Goal: Task Accomplishment & Management: Complete application form

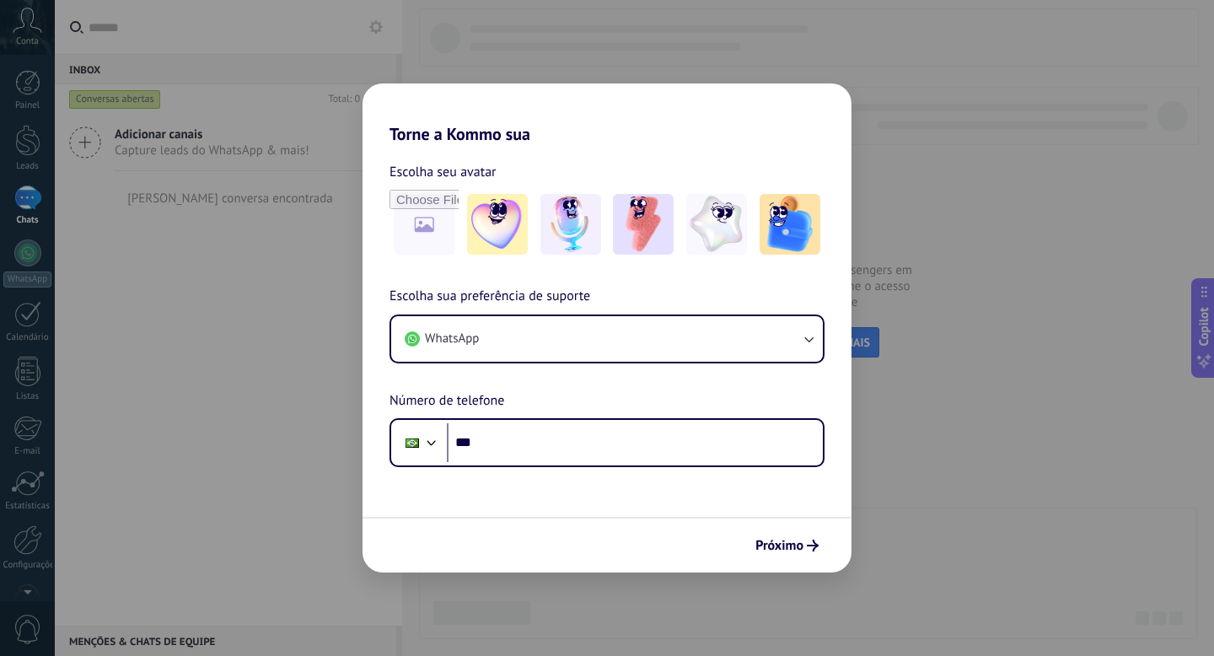
click at [282, 54] on div "Torne a Kommo sua Escolha seu avatar Escolha sua preferência de suporte WhatsAp…" at bounding box center [607, 328] width 1214 height 656
click at [290, 35] on div "Torne a Kommo sua Escolha seu avatar Escolha sua preferência de suporte WhatsAp…" at bounding box center [607, 328] width 1214 height 656
click at [21, 31] on div "Torne a Kommo sua Escolha seu avatar Escolha sua preferência de suporte WhatsAp…" at bounding box center [607, 328] width 1214 height 656
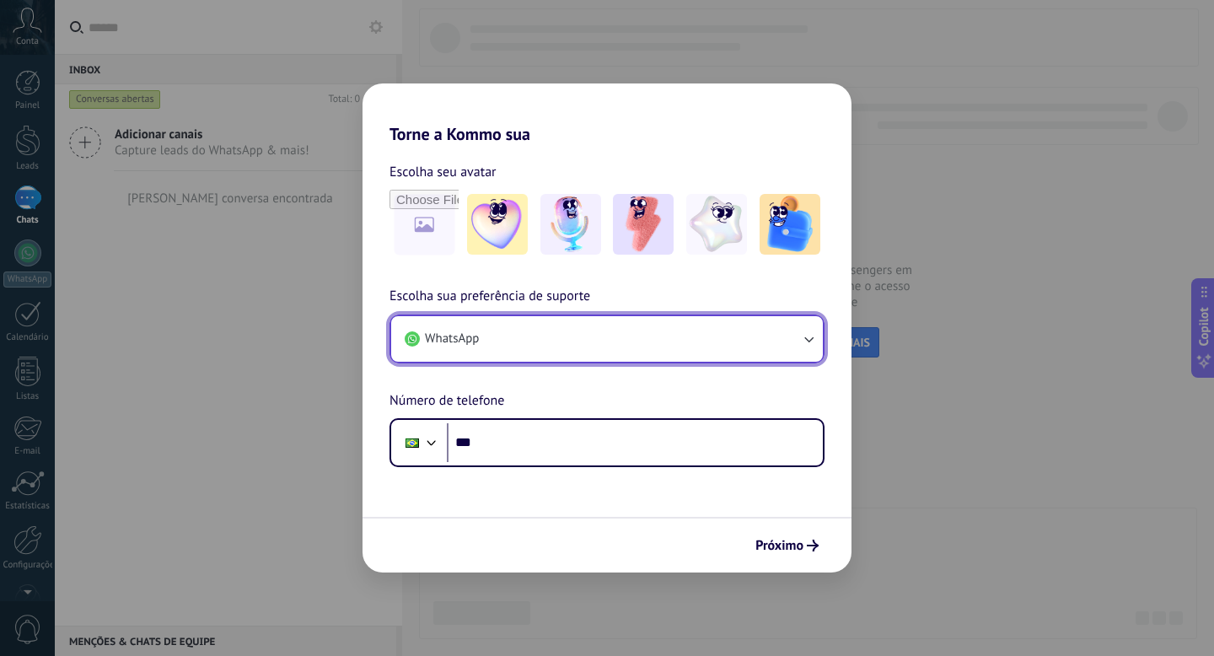
click at [800, 338] on icon "button" at bounding box center [808, 338] width 17 height 17
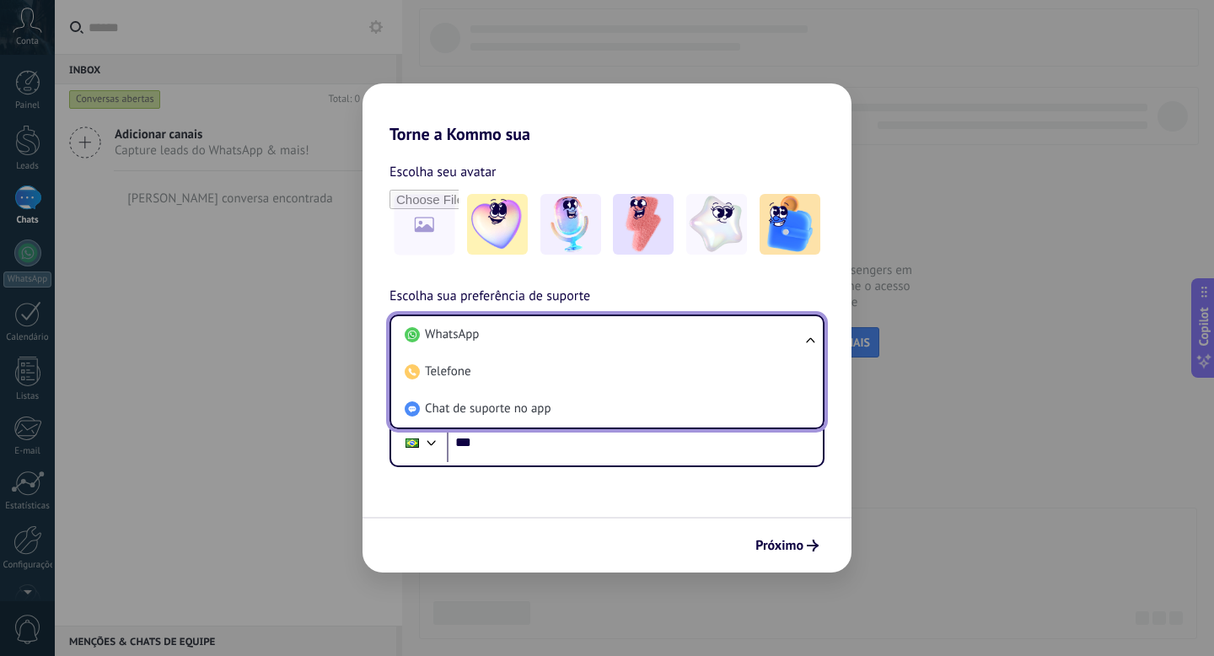
click at [902, 284] on div "Torne a Kommo sua Escolha seu avatar Escolha sua preferência de suporte WhatsAp…" at bounding box center [607, 328] width 1214 height 656
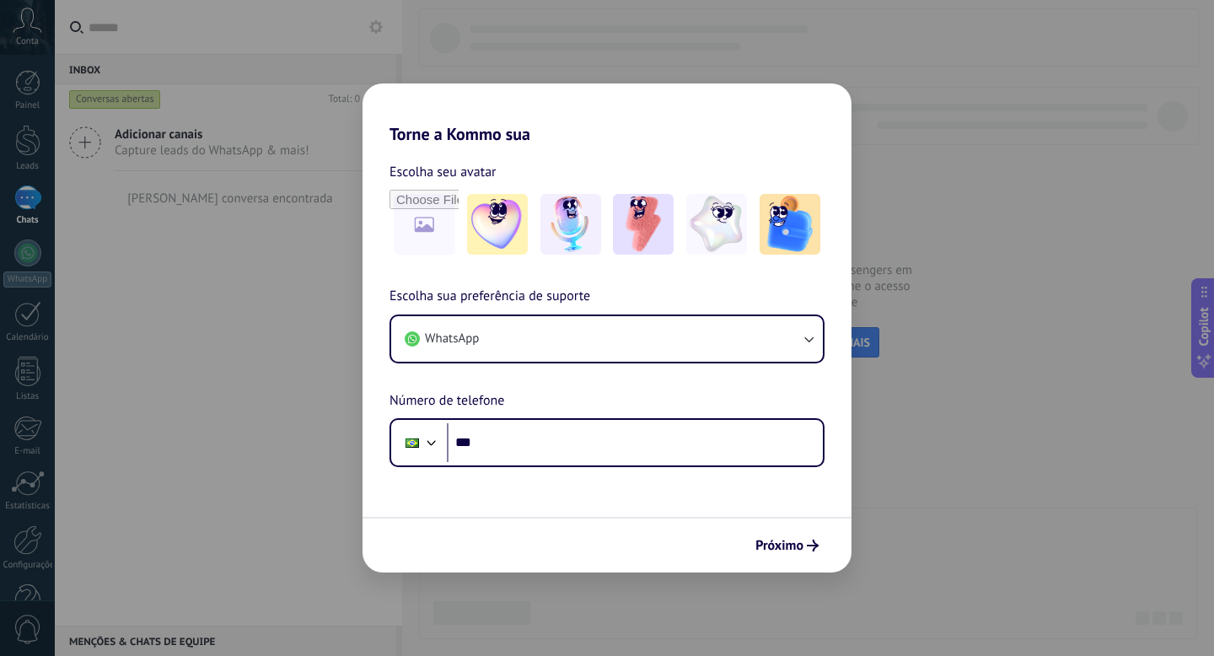
click at [437, 52] on div "Torne a Kommo sua Escolha seu avatar Escolha sua preferência de suporte WhatsAp…" at bounding box center [607, 328] width 1214 height 656
click at [786, 551] on span "Próximo" at bounding box center [779, 545] width 48 height 12
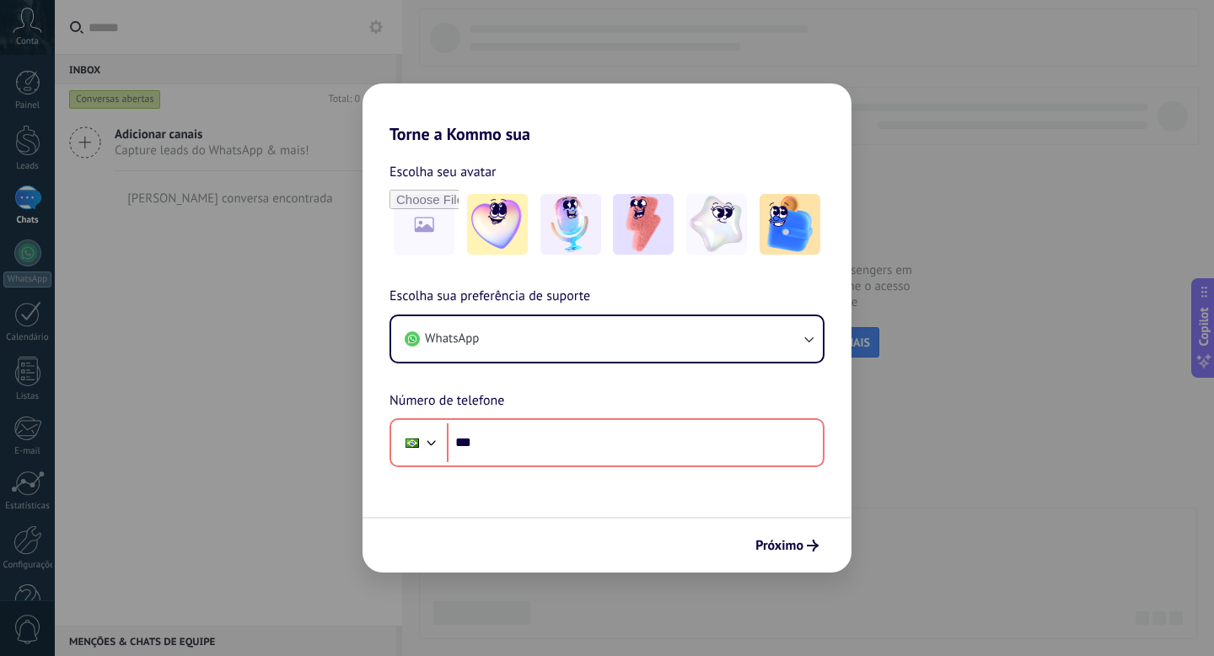
click at [161, 79] on div "Torne a Kommo sua Escolha seu avatar Escolha sua preferência de suporte WhatsAp…" at bounding box center [607, 328] width 1214 height 656
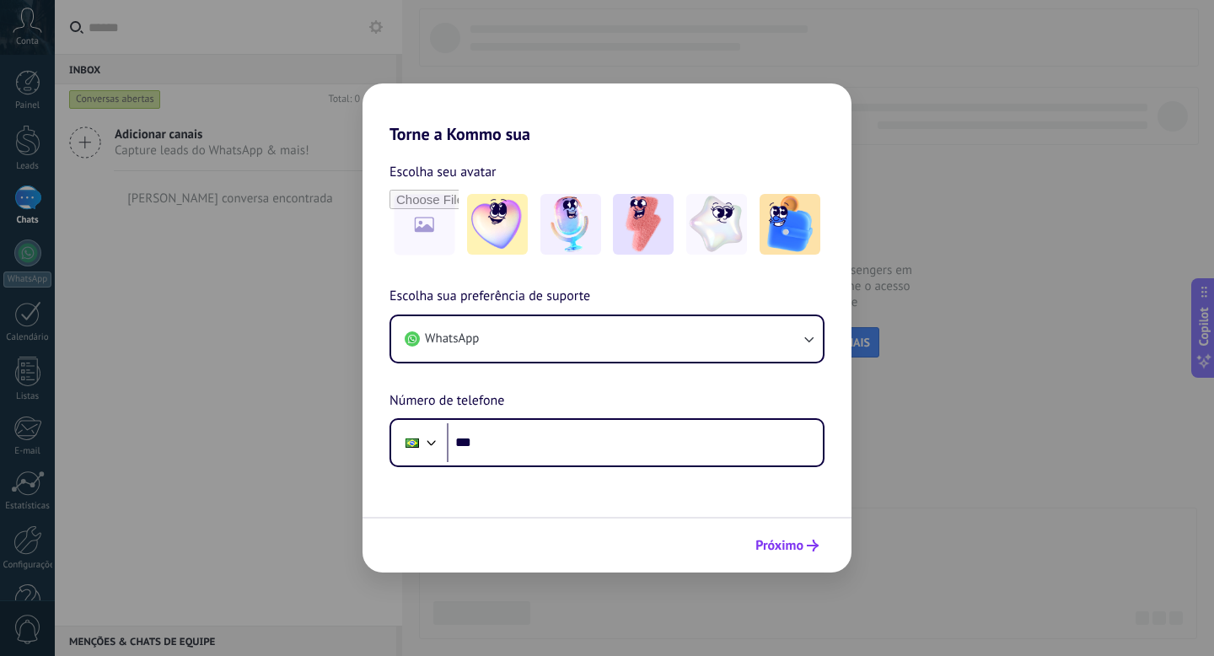
click at [810, 551] on button "Próximo" at bounding box center [787, 545] width 78 height 29
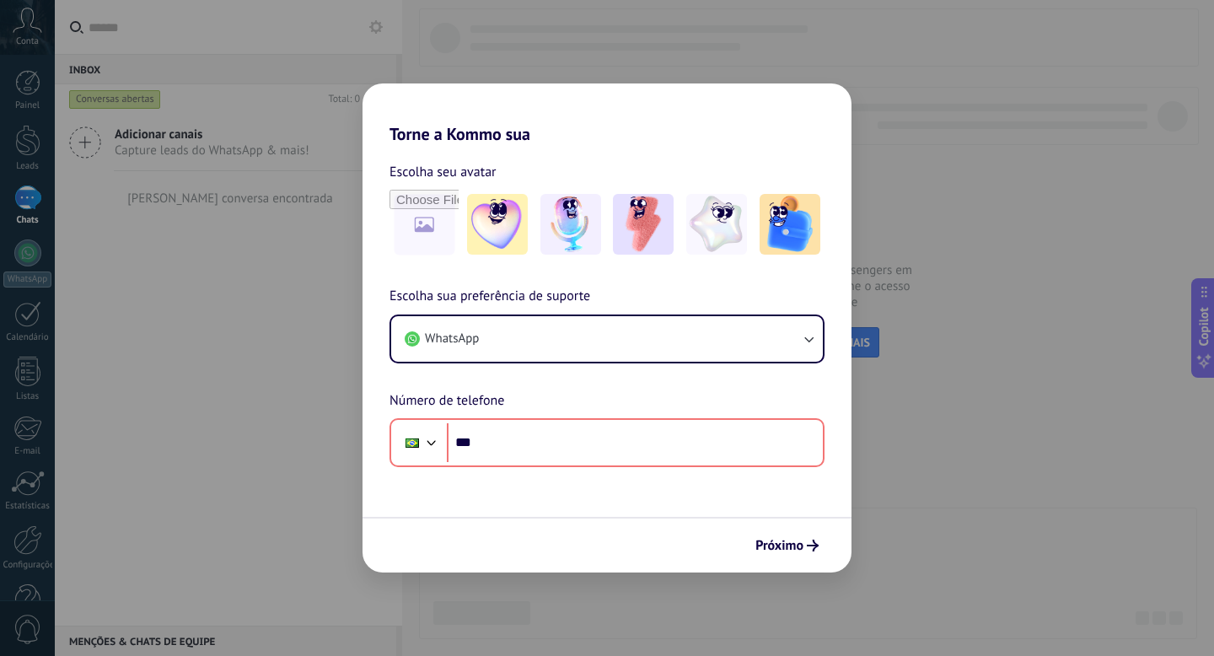
click at [603, 28] on div "Torne a Kommo sua Escolha seu avatar Escolha sua preferência de suporte WhatsAp…" at bounding box center [607, 328] width 1214 height 656
click at [488, 48] on div "Torne a Kommo sua Escolha seu avatar Escolha sua preferência de suporte WhatsAp…" at bounding box center [607, 328] width 1214 height 656
